Goal: Navigation & Orientation: Find specific page/section

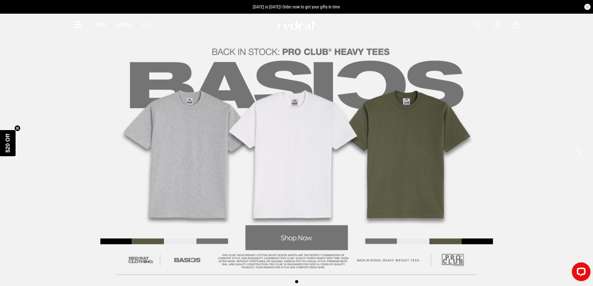
click at [311, 247] on link "2 / 3" at bounding box center [296, 153] width 593 height 281
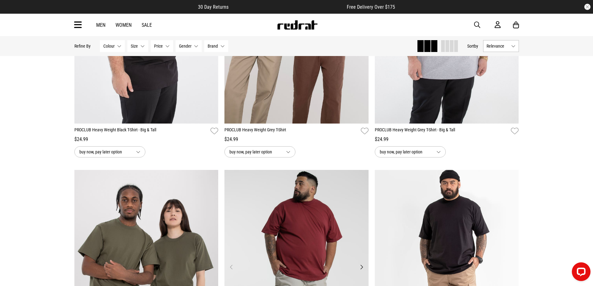
scroll to position [435, 0]
click at [557, 140] on div "**********" at bounding box center [296, 154] width 593 height 1107
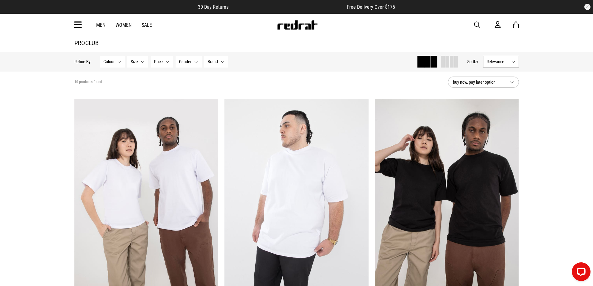
scroll to position [0, 0]
